Goal: Communication & Community: Connect with others

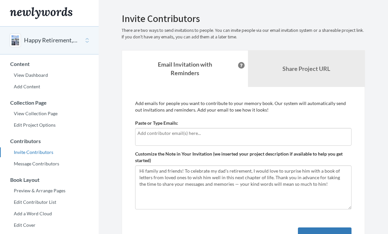
scroll to position [124, 0]
click at [38, 76] on link "View Dashboard" at bounding box center [49, 75] width 99 height 10
click at [199, 135] on input "text" at bounding box center [243, 133] width 212 height 7
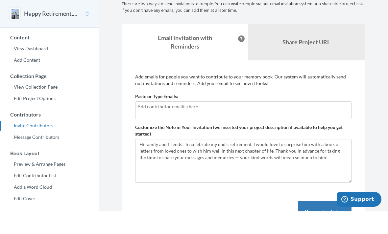
scroll to position [4, 0]
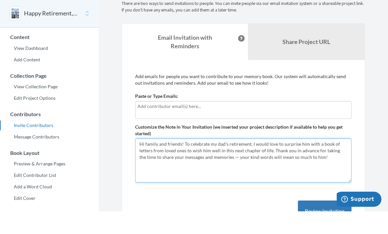
click at [227, 161] on textarea "Hi family and friends! To celebrate my dad’s retirement, I would love to surpri…" at bounding box center [243, 183] width 216 height 44
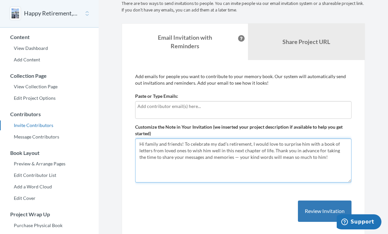
drag, startPoint x: 325, startPoint y: 157, endPoint x: 144, endPoint y: 150, distance: 181.7
click at [144, 151] on textarea "Hi family and friends! To celebrate my dad’s retirement, I would love to surpri…" at bounding box center [243, 161] width 216 height 44
click at [144, 150] on textarea "Hi family and friends! To celebrate my dad’s retirement, I would love to surpri…" at bounding box center [243, 161] width 216 height 44
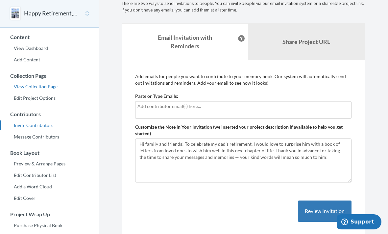
click at [36, 87] on link "View Collection Page" at bounding box center [49, 87] width 99 height 10
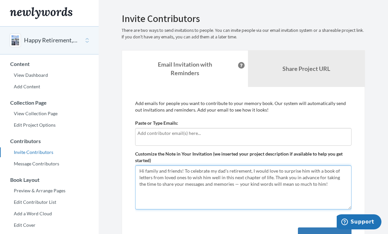
click at [187, 172] on textarea "Hi family and friends! To celebrate my dad’s retirement, I would love to surpri…" at bounding box center [243, 188] width 216 height 44
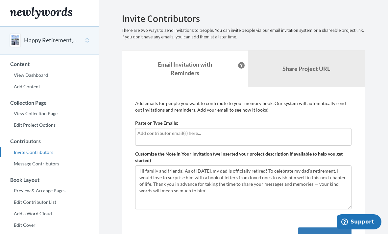
drag, startPoint x: 217, startPoint y: 154, endPoint x: 337, endPoint y: 172, distance: 121.7
click at [0, 0] on html "Main menu Happy Retirement, [PERSON_NAME]! Select a project Happy Retirement, […" at bounding box center [194, 117] width 388 height 234
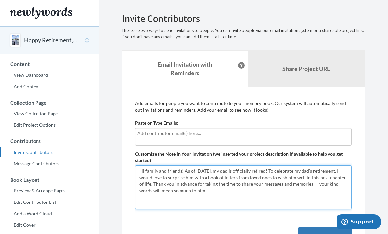
click at [337, 172] on textarea "Hi family and friends! To celebrate my dad’s retirement, I would love to surpri…" at bounding box center [243, 188] width 216 height 44
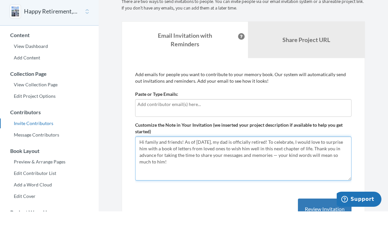
scroll to position [10, 0]
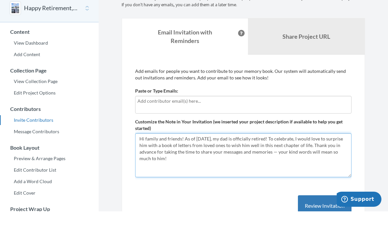
click at [287, 161] on textarea "Hi family and friends! To celebrate my dad’s retirement, I would love to surpri…" at bounding box center [243, 178] width 216 height 44
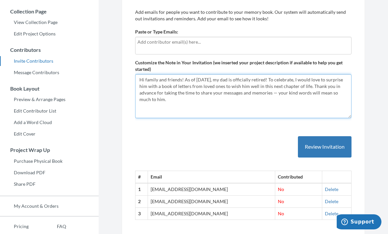
scroll to position [85, 0]
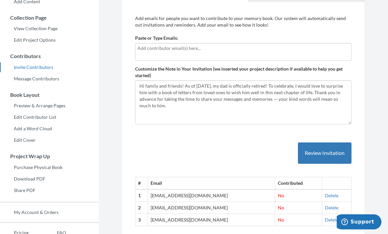
click at [195, 51] on div at bounding box center [243, 52] width 216 height 18
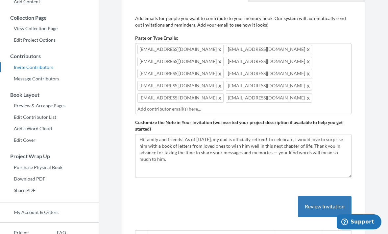
scroll to position [86, 0]
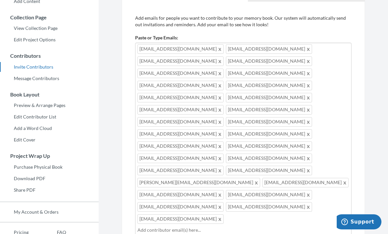
click at [268, 227] on input "text" at bounding box center [243, 230] width 212 height 7
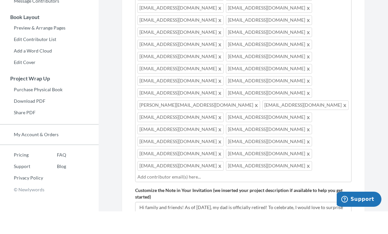
scroll to position [144, 0]
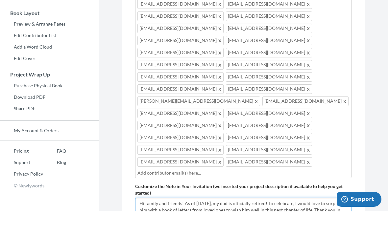
drag, startPoint x: 277, startPoint y: 162, endPoint x: 327, endPoint y: 155, distance: 50.8
drag, startPoint x: 326, startPoint y: 161, endPoint x: 329, endPoint y: 150, distance: 11.6
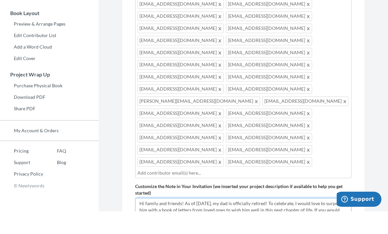
drag, startPoint x: 338, startPoint y: 157, endPoint x: 174, endPoint y: 150, distance: 164.3
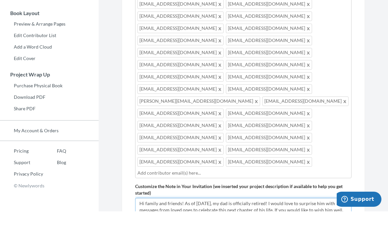
drag, startPoint x: 301, startPoint y: 157, endPoint x: 181, endPoint y: 156, distance: 120.4
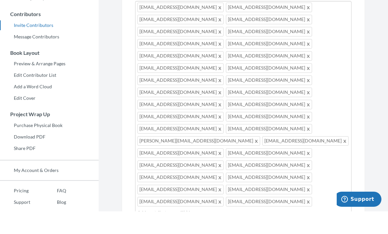
scroll to position [113, 0]
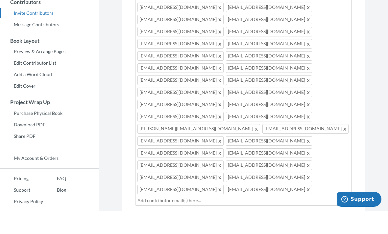
scroll to position [118, 0]
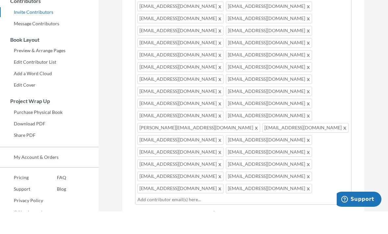
drag, startPoint x: 301, startPoint y: 170, endPoint x: 276, endPoint y: 170, distance: 25.3
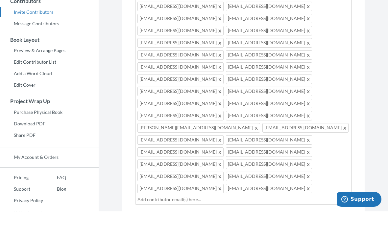
drag, startPoint x: 287, startPoint y: 175, endPoint x: 209, endPoint y: 177, distance: 78.6
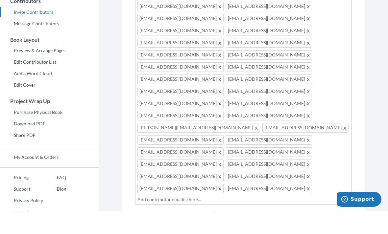
drag, startPoint x: 291, startPoint y: 182, endPoint x: 235, endPoint y: 183, distance: 55.9
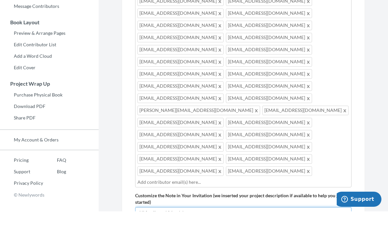
scroll to position [147, 0]
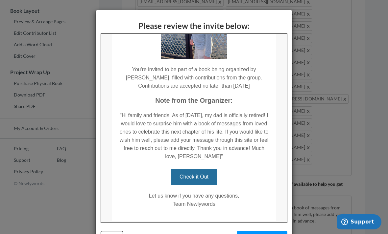
scroll to position [102, 0]
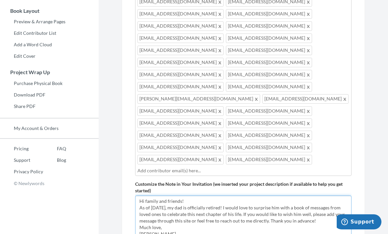
click at [326, 196] on textarea "Hi family and friends! To celebrate my dad’s retirement, I would love to surpri…" at bounding box center [243, 218] width 216 height 44
click at [168, 196] on textarea "Hi family and friends! To celebrate my dad’s retirement, I would love to surpri…" at bounding box center [243, 218] width 216 height 44
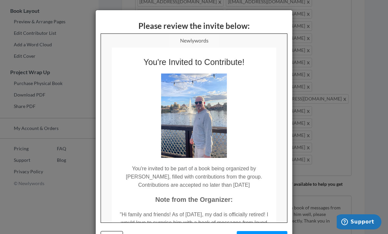
scroll to position [0, 0]
click at [316, 151] on div "Please review the invite below: Back Send Invitation" at bounding box center [194, 117] width 388 height 234
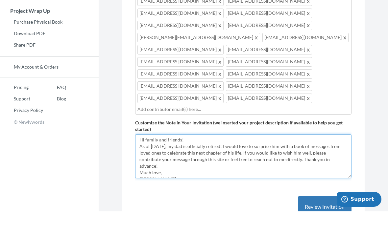
scroll to position [230, 0]
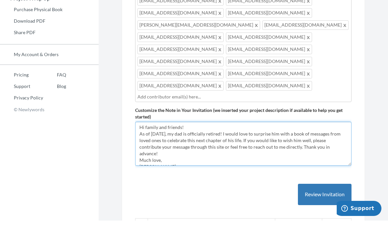
click at [232, 135] on textarea "Hi family and friends! To celebrate my dad’s retirement, I would love to surpri…" at bounding box center [243, 157] width 216 height 44
click at [326, 135] on textarea "Hi family and friends! To celebrate my dad’s retirement, I would love to surpri…" at bounding box center [243, 157] width 216 height 44
drag, startPoint x: 326, startPoint y: 80, endPoint x: 250, endPoint y: 81, distance: 75.6
click at [250, 135] on textarea "Hi family and friends! To celebrate my dad’s retirement, I would love to surpri…" at bounding box center [243, 157] width 216 height 44
drag, startPoint x: 258, startPoint y: 86, endPoint x: 196, endPoint y: 86, distance: 62.5
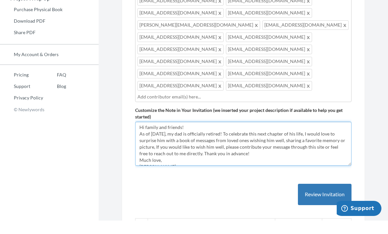
click at [196, 135] on textarea "Hi family and friends! To celebrate my dad’s retirement, I would love to surpri…" at bounding box center [243, 157] width 216 height 44
click at [251, 135] on textarea "Hi family and friends! To celebrate my dad’s retirement, I would love to surpri…" at bounding box center [243, 157] width 216 height 44
click at [156, 135] on textarea "Hi family and friends! To celebrate my dad’s retirement, I would love to surpri…" at bounding box center [243, 157] width 216 height 44
click at [140, 135] on textarea "Hi family and friends! To celebrate my dad’s retirement, I would love to surpri…" at bounding box center [243, 157] width 216 height 44
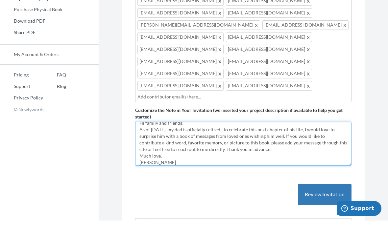
scroll to position [5, 0]
click at [302, 135] on textarea "Hi family and friends! To celebrate my dad’s retirement, I would love to surpri…" at bounding box center [243, 157] width 216 height 44
click at [311, 135] on textarea "Hi family and friends! To celebrate my dad’s retirement, I would love to surpri…" at bounding box center [243, 157] width 216 height 44
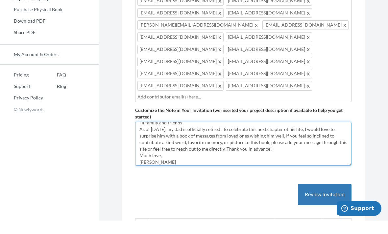
click at [229, 135] on textarea "Hi family and friends! To celebrate my dad’s retirement, I would love to surpri…" at bounding box center [243, 157] width 216 height 44
click at [341, 135] on textarea "Hi family and friends! To celebrate my dad’s retirement, I would love to surpri…" at bounding box center [243, 157] width 216 height 44
click at [180, 135] on textarea "Hi family and friends! To celebrate my dad’s retirement, I would love to surpri…" at bounding box center [243, 157] width 216 height 44
click at [313, 135] on textarea "Hi family and friends! To celebrate my dad’s retirement, I would love to surpri…" at bounding box center [243, 157] width 216 height 44
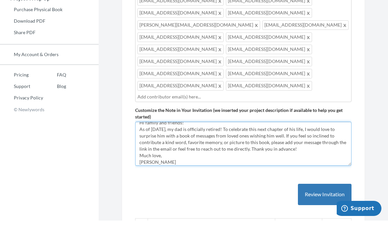
drag, startPoint x: 282, startPoint y: 74, endPoint x: 248, endPoint y: 77, distance: 34.6
click at [248, 135] on textarea "Hi family and friends! To celebrate my dad’s retirement, I would love to surpri…" at bounding box center [243, 157] width 216 height 44
drag, startPoint x: 342, startPoint y: 74, endPoint x: 297, endPoint y: 72, distance: 45.8
click at [297, 135] on textarea "Hi family and friends! To celebrate my dad’s retirement, I would love to surpri…" at bounding box center [243, 157] width 216 height 44
click at [176, 135] on textarea "Hi family and friends! To celebrate my dad’s retirement, I would love to surpri…" at bounding box center [243, 157] width 216 height 44
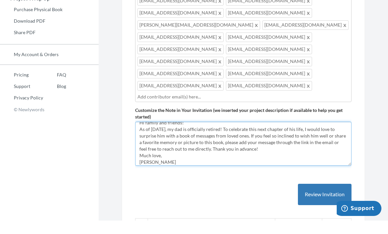
click at [261, 135] on textarea "Hi family and friends! To celebrate my dad’s retirement, I would love to surpri…" at bounding box center [243, 157] width 216 height 44
click at [226, 135] on textarea "Hi family and friends! To celebrate my dad’s retirement, I would love to surpri…" at bounding box center [243, 157] width 216 height 44
click at [217, 135] on textarea "Hi family and friends! To celebrate my dad’s retirement, I would love to surpri…" at bounding box center [243, 157] width 216 height 44
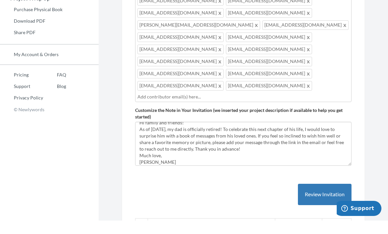
drag, startPoint x: 217, startPoint y: 81, endPoint x: 285, endPoint y: 85, distance: 68.2
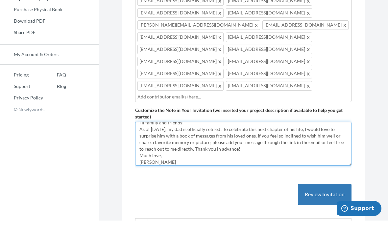
click at [285, 135] on textarea "Hi family and friends! To celebrate my dad’s retirement, I would love to surpri…" at bounding box center [243, 157] width 216 height 44
click at [248, 135] on textarea "Hi family and friends! To celebrate my dad’s retirement, I would love to surpri…" at bounding box center [243, 157] width 216 height 44
click at [281, 135] on textarea "Hi family and friends! To celebrate my dad’s retirement, I would love to surpri…" at bounding box center [243, 157] width 216 height 44
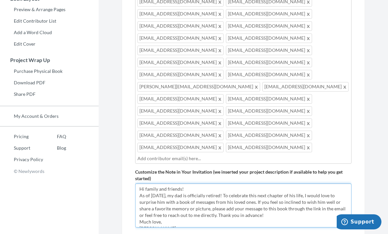
scroll to position [182, 0]
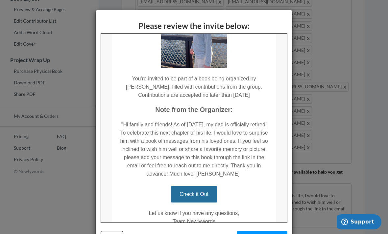
scroll to position [92, 0]
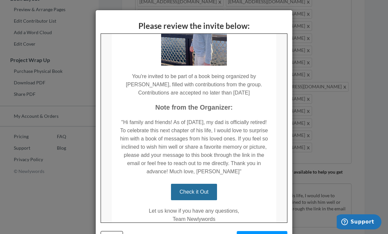
click at [310, 170] on div "Please review the invite below: Back Send Invitation" at bounding box center [194, 117] width 388 height 234
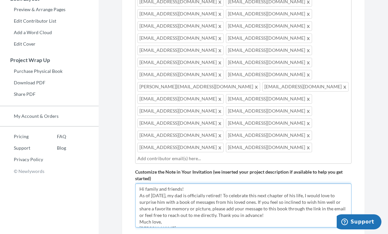
click at [331, 184] on textarea "Hi family and friends! To celebrate my dad’s retirement, I would love to surpri…" at bounding box center [243, 206] width 216 height 44
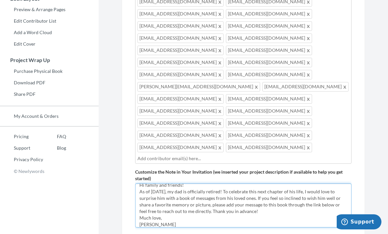
click at [176, 184] on textarea "Hi family and friends! To celebrate my dad’s retirement, I would love to surpri…" at bounding box center [243, 206] width 216 height 44
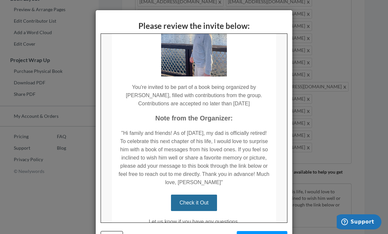
scroll to position [82, 0]
click at [328, 175] on div "Please review the invite below: Back Send Invitation" at bounding box center [194, 117] width 388 height 234
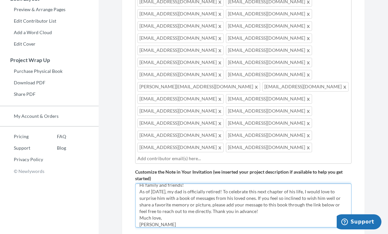
drag, startPoint x: 190, startPoint y: 151, endPoint x: 325, endPoint y: 147, distance: 134.9
click at [325, 184] on textarea "Hi family and friends! To celebrate my dad’s retirement, I would love to surpri…" at bounding box center [243, 206] width 216 height 44
click at [344, 184] on textarea "Hi family and friends! To celebrate my dad’s retirement, I would love to surpri…" at bounding box center [243, 206] width 216 height 44
click at [333, 184] on textarea "Hi family and friends! To celebrate my dad’s retirement, I would love to surpri…" at bounding box center [243, 206] width 216 height 44
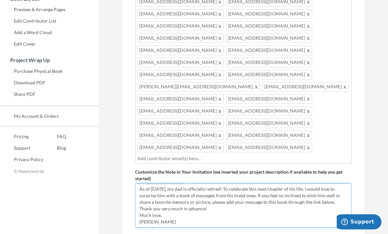
scroll to position [7, 0]
type textarea "Hi family and friends! As of [DATE], my dad is officially retired! To celebrate…"
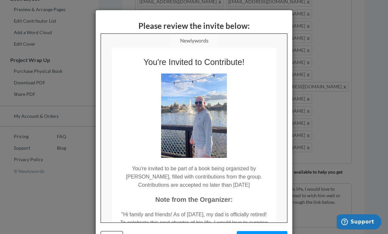
scroll to position [0, 0]
click at [276, 234] on button "Send Invitation" at bounding box center [262, 238] width 51 height 13
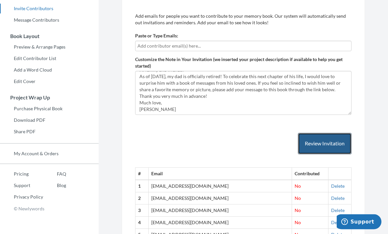
scroll to position [143, 0]
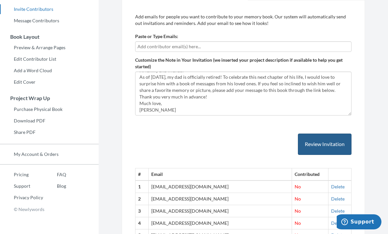
click at [330, 147] on button "Review Invitation" at bounding box center [325, 144] width 54 height 21
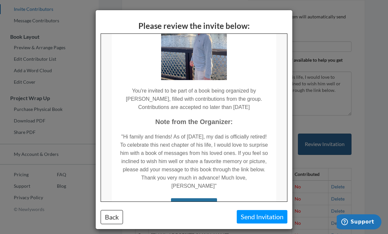
scroll to position [80, 0]
